Goal: Task Accomplishment & Management: Use online tool/utility

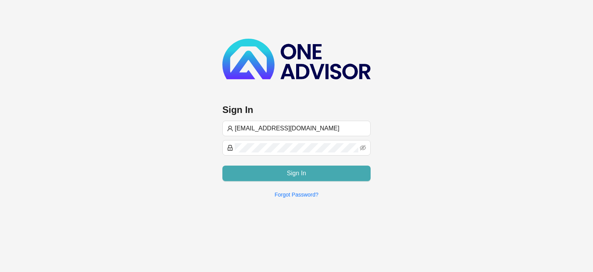
type input "[EMAIL_ADDRESS][DOMAIN_NAME]"
click at [256, 172] on button "Sign In" at bounding box center [296, 172] width 148 height 15
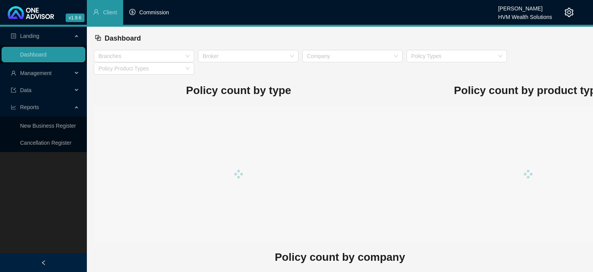
click at [153, 15] on span "Commission" at bounding box center [154, 12] width 30 height 6
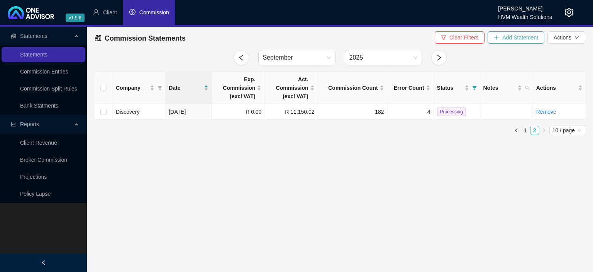
click at [502, 37] on button "Add Statement" at bounding box center [516, 37] width 57 height 12
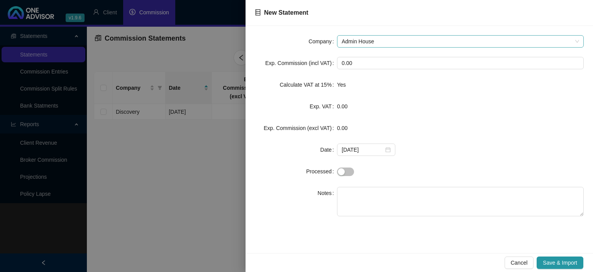
click at [363, 42] on span "Admin House" at bounding box center [461, 42] width 238 height 12
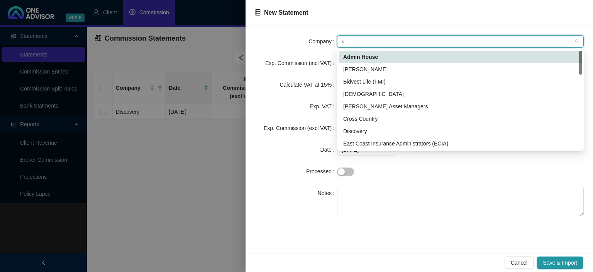
type input "sa"
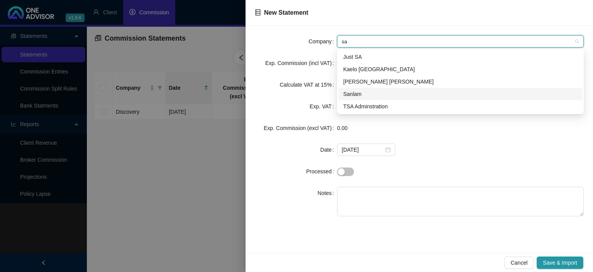
click at [360, 90] on div "Sanlam" at bounding box center [460, 94] width 234 height 8
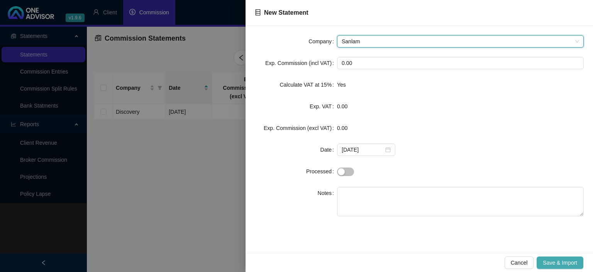
click at [556, 259] on span "Save & Import" at bounding box center [560, 262] width 34 height 8
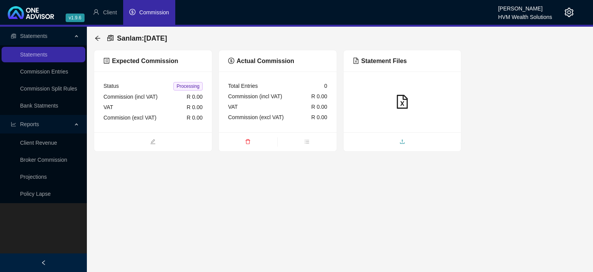
click at [375, 144] on span "upload" at bounding box center [403, 142] width 118 height 8
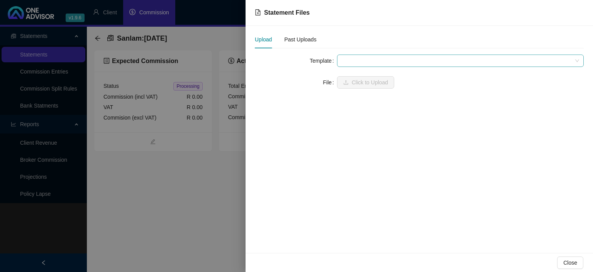
click at [363, 60] on span at bounding box center [461, 61] width 238 height 12
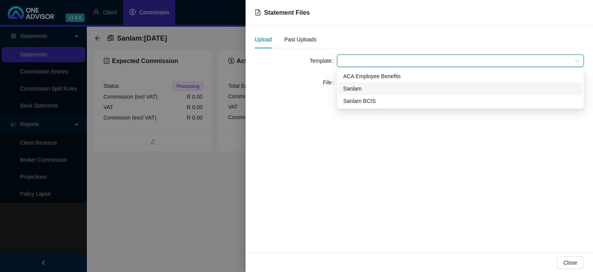
click at [355, 92] on div "Sanlam" at bounding box center [460, 88] width 234 height 8
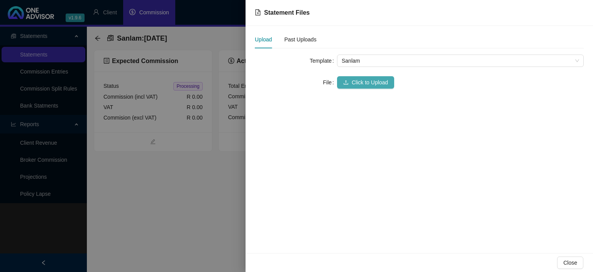
click at [355, 87] on button "Click to Upload" at bounding box center [365, 82] width 57 height 12
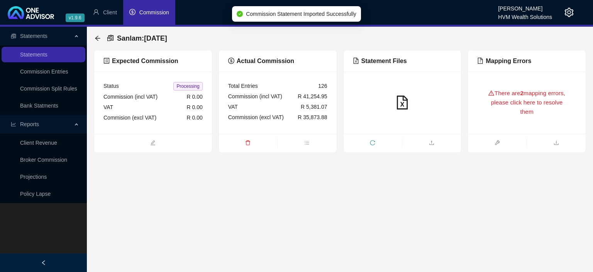
click at [531, 102] on div "There are 2 mapping errors, please click here to resolve them" at bounding box center [526, 103] width 99 height 44
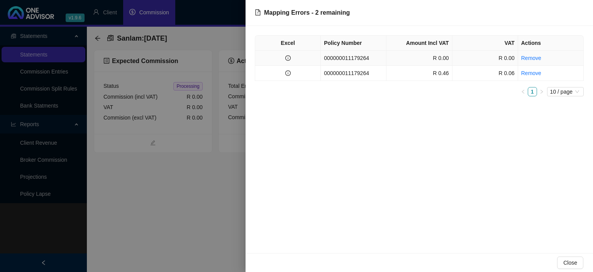
click at [345, 55] on td "000000011179264" at bounding box center [354, 58] width 66 height 15
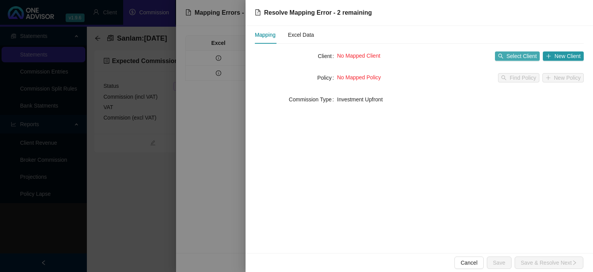
click at [520, 56] on span "Select Client" at bounding box center [522, 56] width 31 height 8
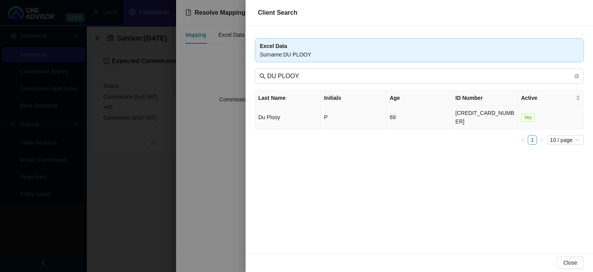
click at [311, 114] on td "Du Plooy" at bounding box center [288, 117] width 66 height 24
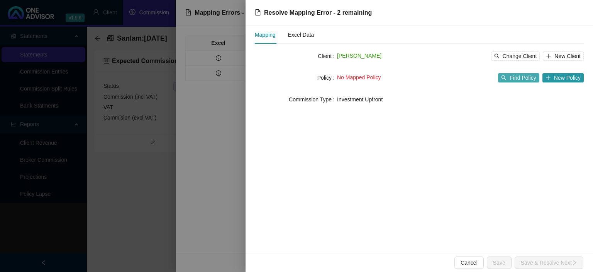
click at [514, 78] on span "Find Policy" at bounding box center [523, 77] width 26 height 8
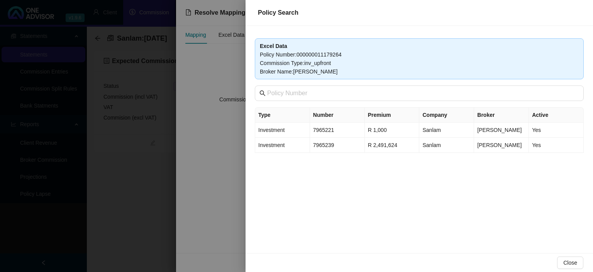
click at [209, 159] on div at bounding box center [296, 136] width 593 height 272
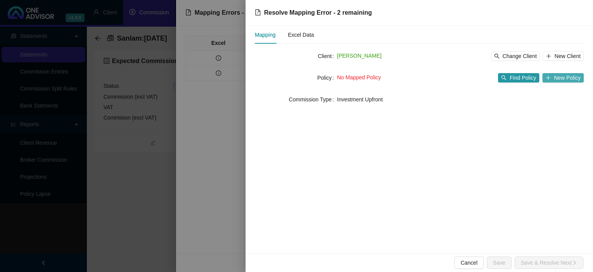
click at [555, 78] on button "New Policy" at bounding box center [563, 77] width 41 height 9
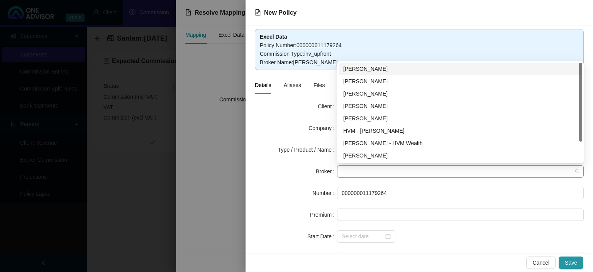
click at [367, 167] on span at bounding box center [461, 171] width 238 height 12
click at [365, 70] on div "[PERSON_NAME]" at bounding box center [460, 69] width 234 height 8
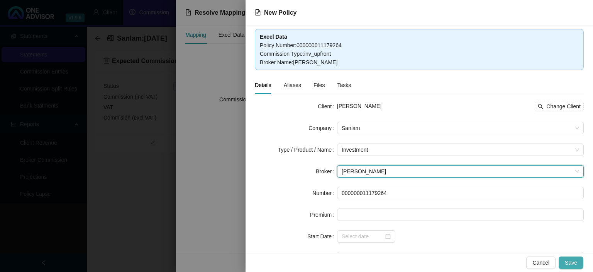
click at [569, 261] on span "Save" at bounding box center [571, 262] width 12 height 8
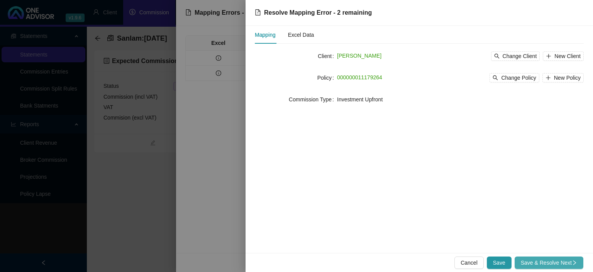
click at [569, 262] on span "Save & Resolve Next" at bounding box center [549, 262] width 56 height 8
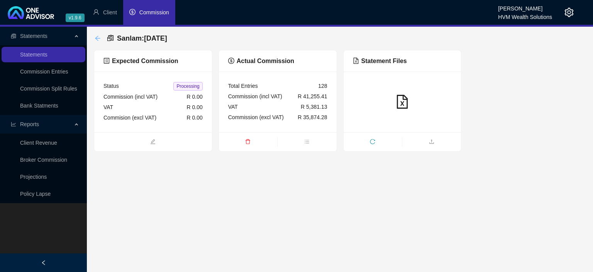
click at [97, 37] on icon "arrow-left" at bounding box center [98, 38] width 6 height 6
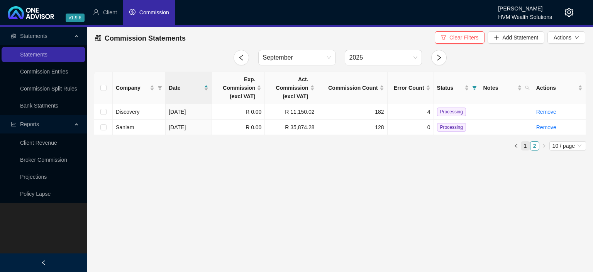
click at [526, 148] on link "1" at bounding box center [525, 145] width 8 height 8
